Goal: Information Seeking & Learning: Learn about a topic

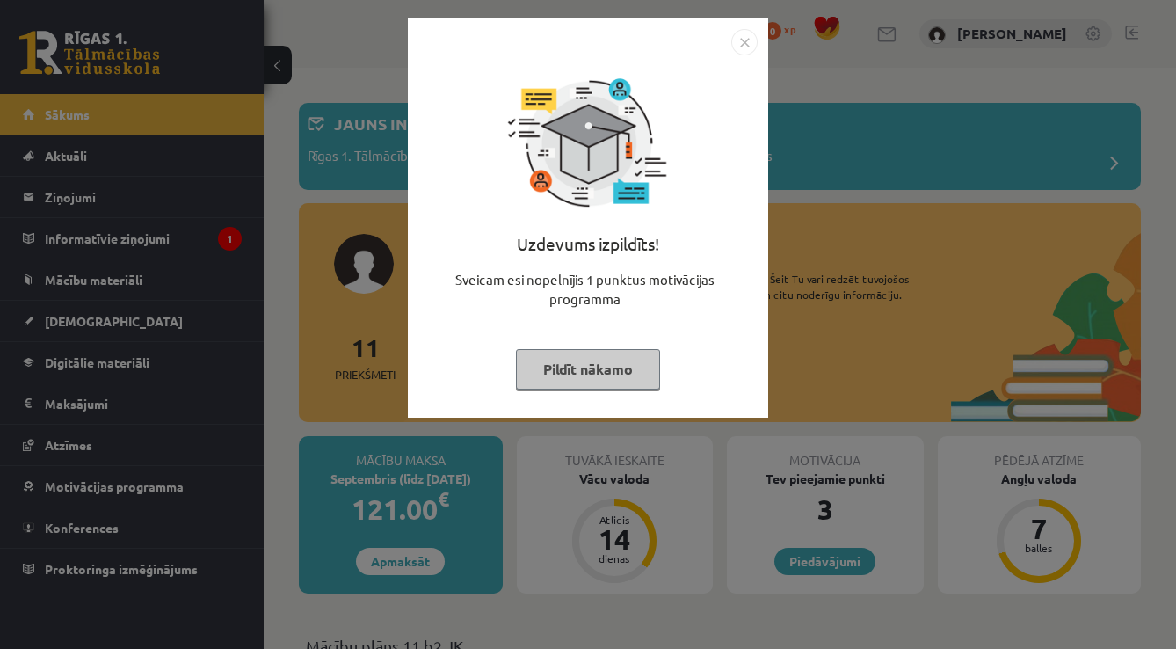
click at [747, 39] on img "Close" at bounding box center [744, 42] width 26 height 26
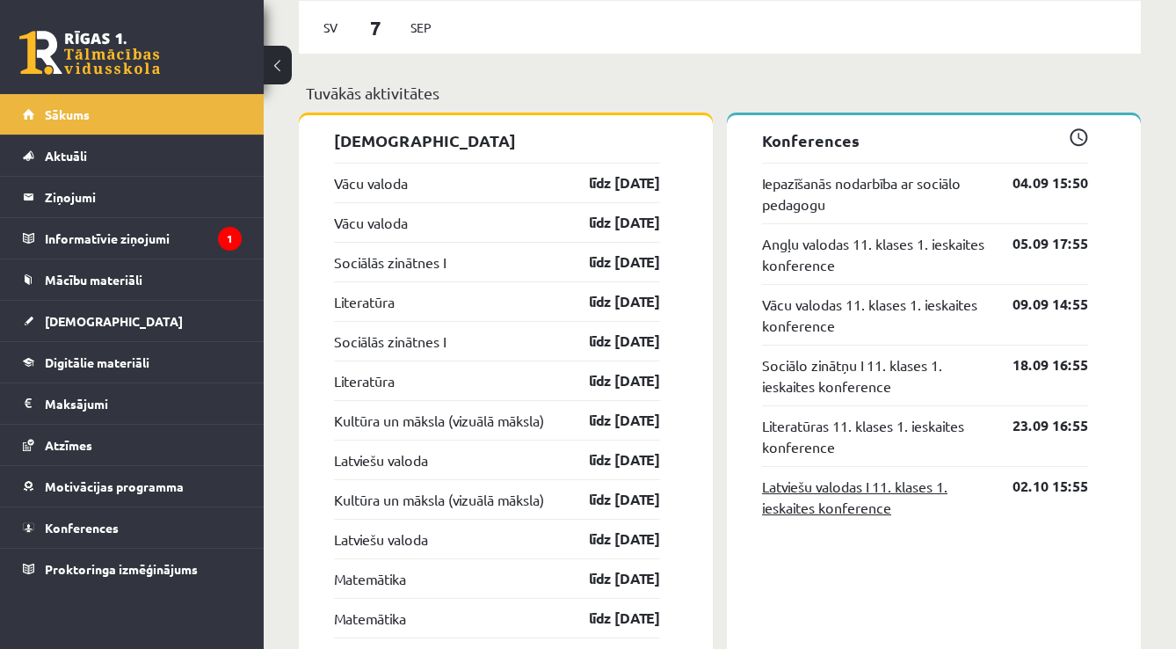
scroll to position [1605, 0]
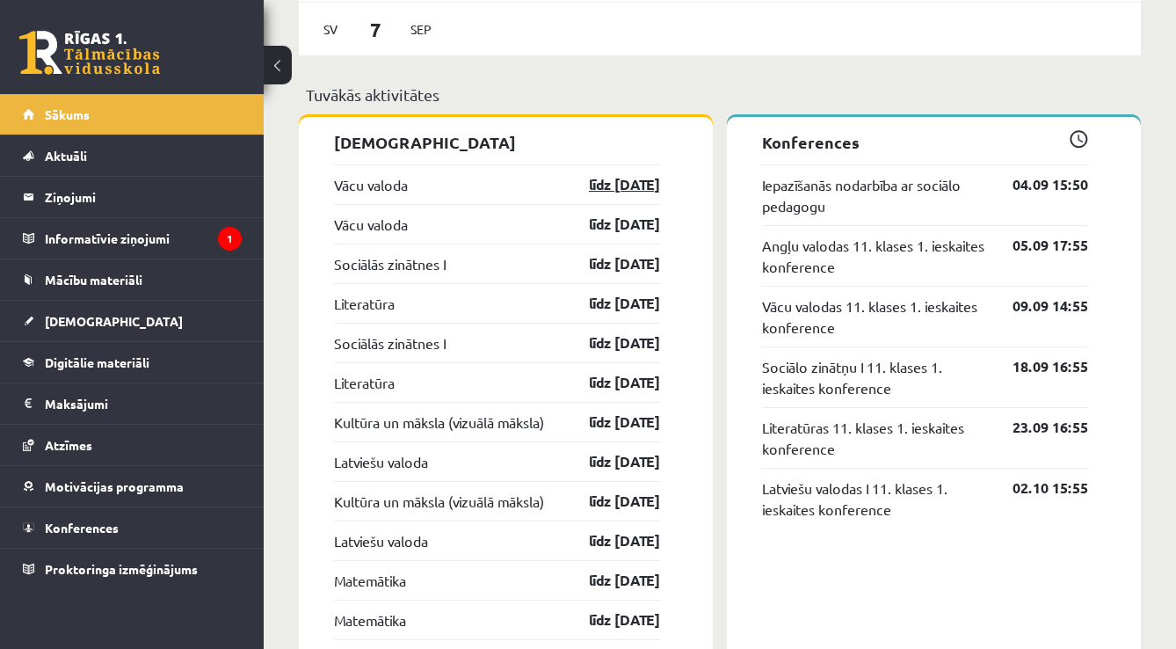
click at [613, 192] on link "līdz [DATE]" at bounding box center [609, 184] width 102 height 21
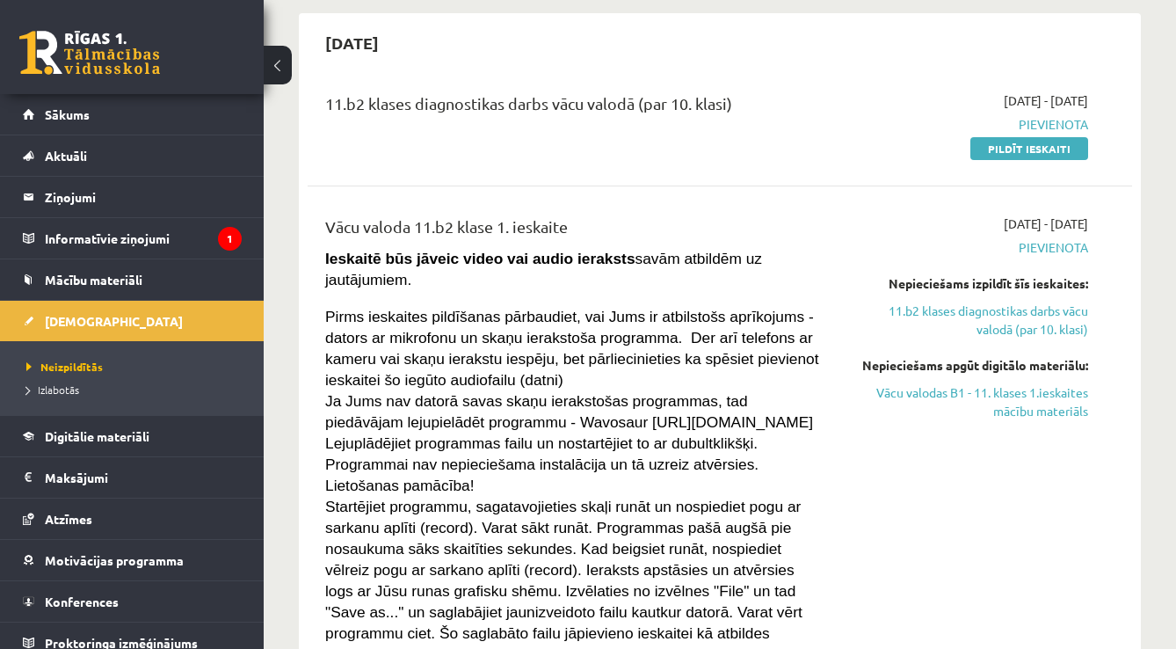
scroll to position [160, 0]
click at [1055, 406] on link "Vācu valodas B1 - 11. klases 1.ieskaites mācību materiāls" at bounding box center [970, 401] width 236 height 37
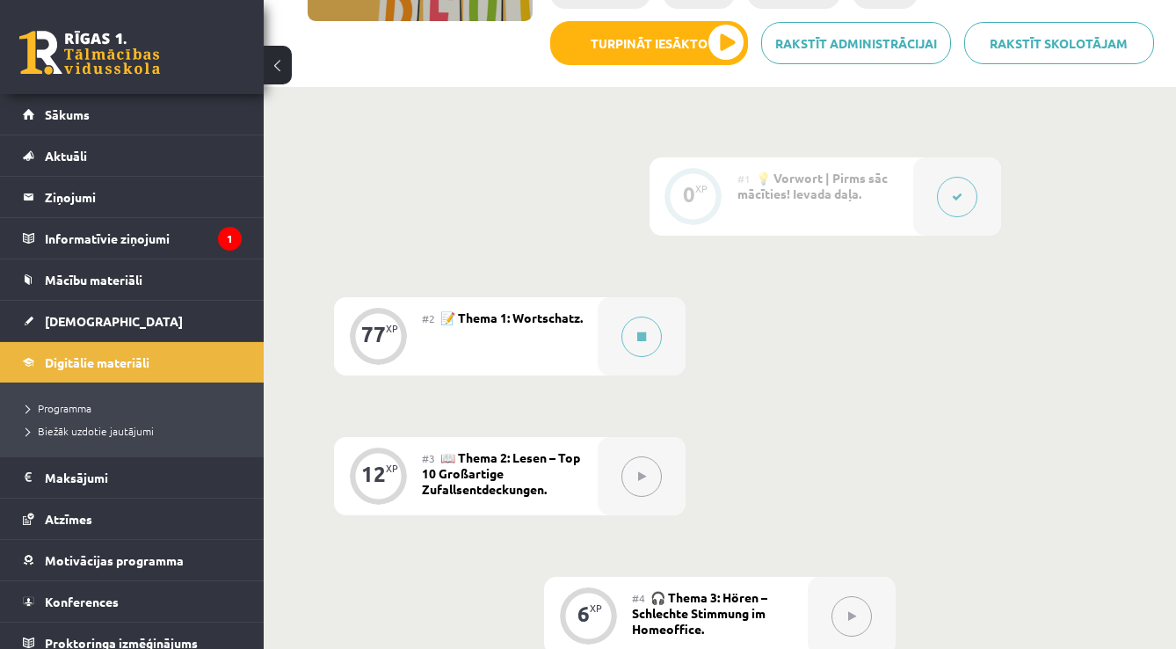
scroll to position [294, 0]
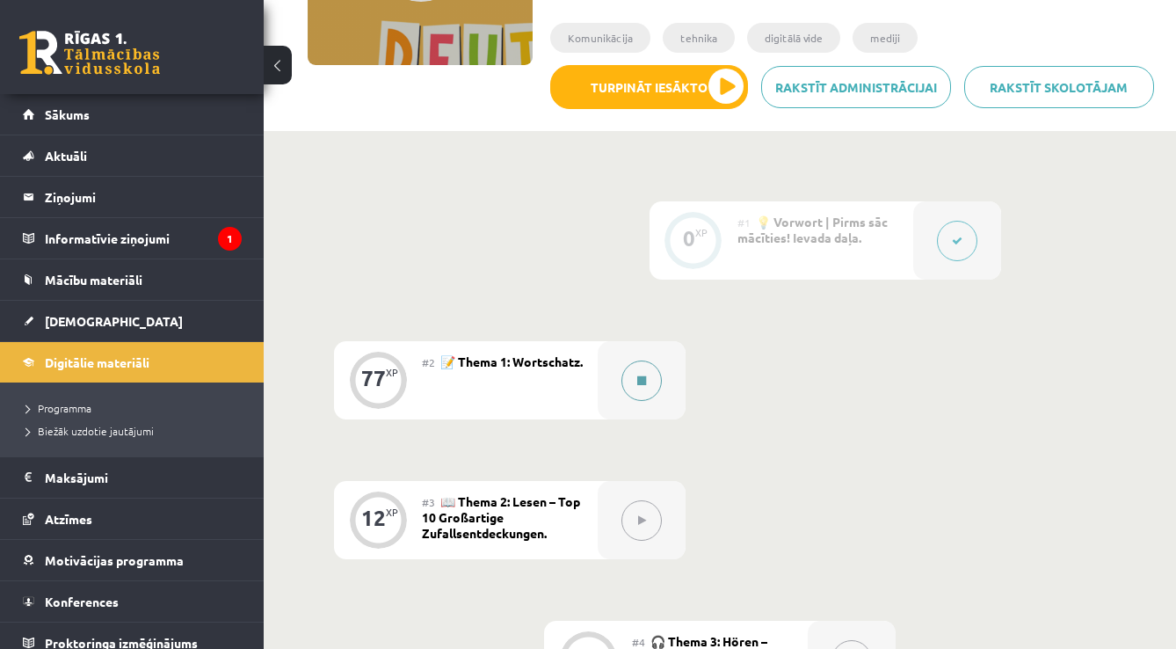
click at [650, 391] on button at bounding box center [641, 380] width 40 height 40
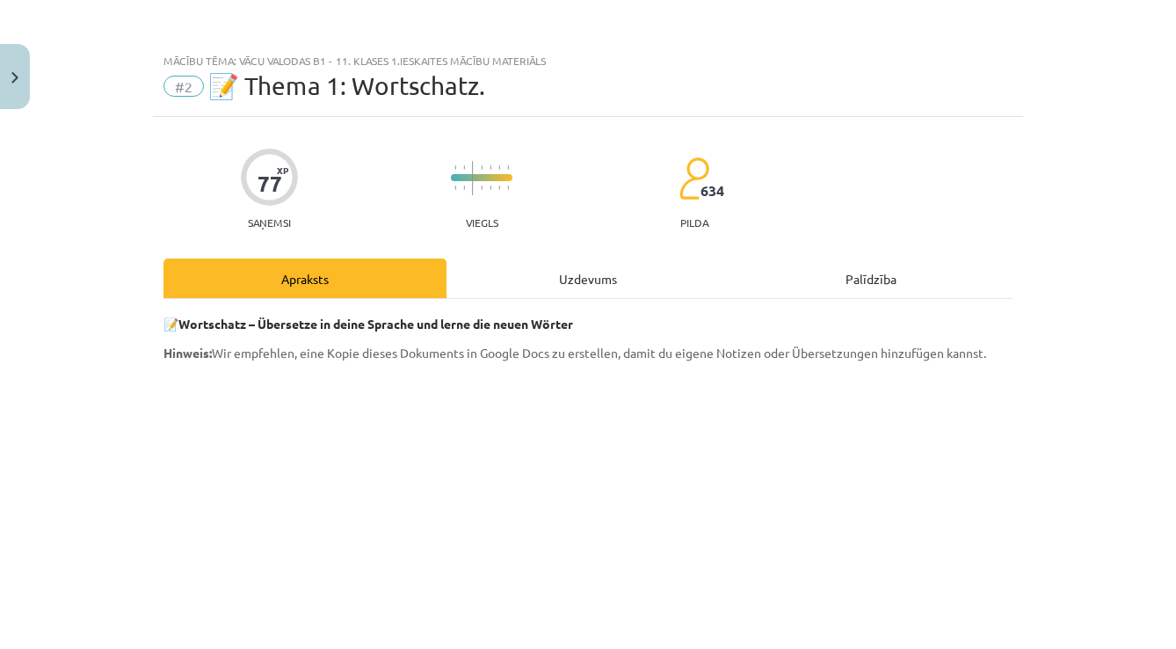
click at [614, 285] on div "Uzdevums" at bounding box center [588, 278] width 283 height 40
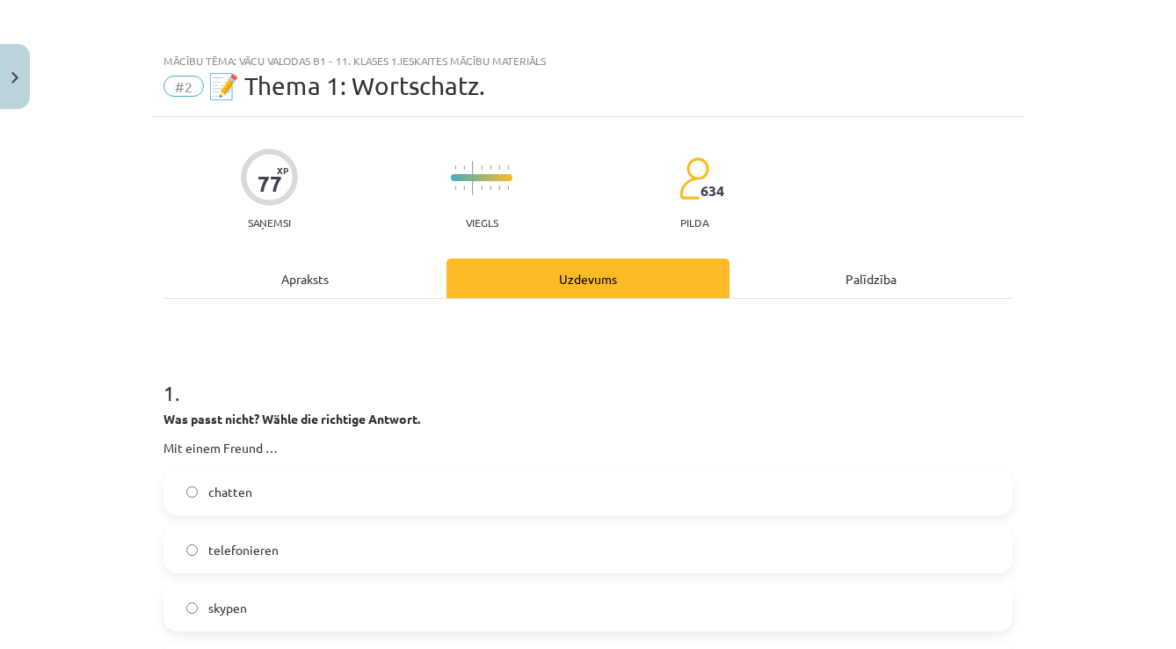
scroll to position [44, 0]
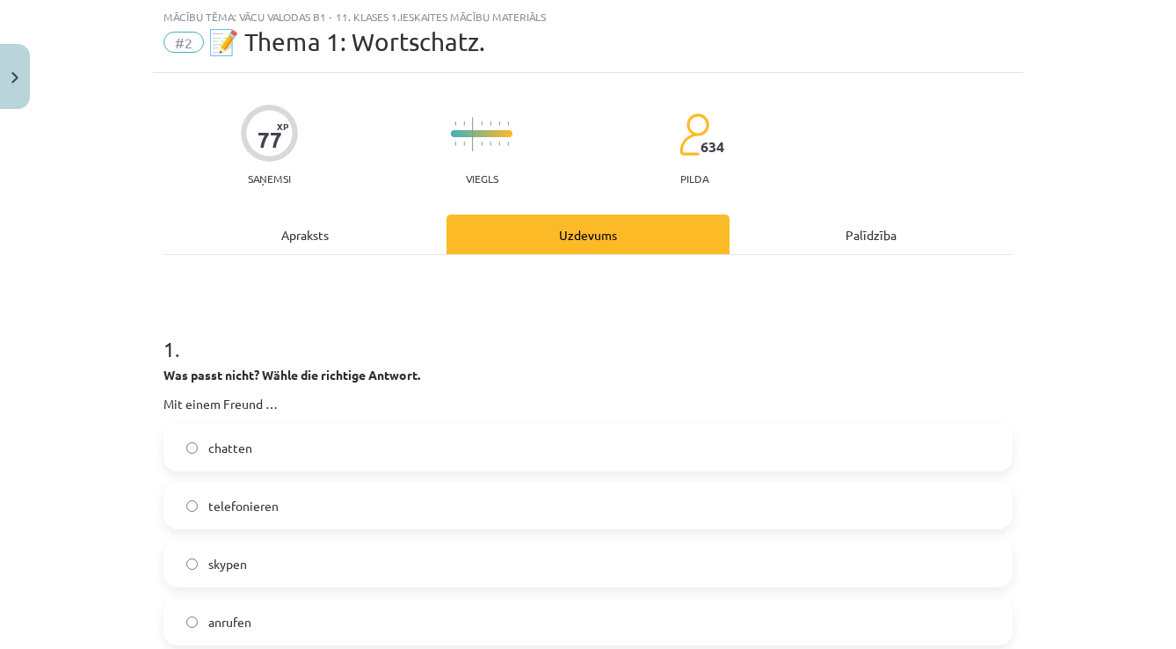
click at [352, 233] on div "Apraksts" at bounding box center [304, 234] width 283 height 40
